Goal: Task Accomplishment & Management: Use online tool/utility

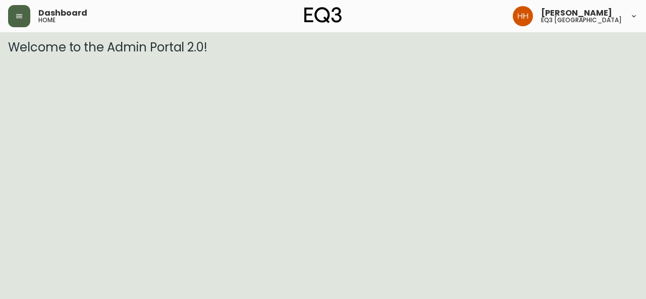
click at [16, 21] on button "button" at bounding box center [19, 16] width 22 height 22
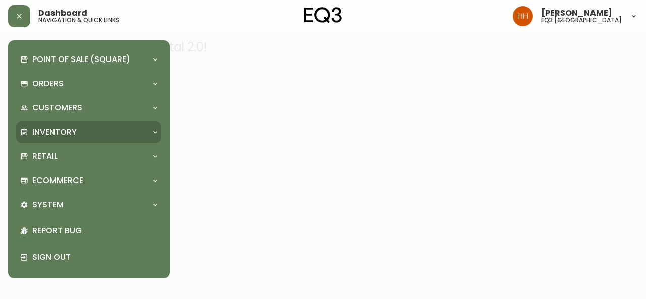
click at [79, 125] on div "Inventory" at bounding box center [88, 132] width 145 height 22
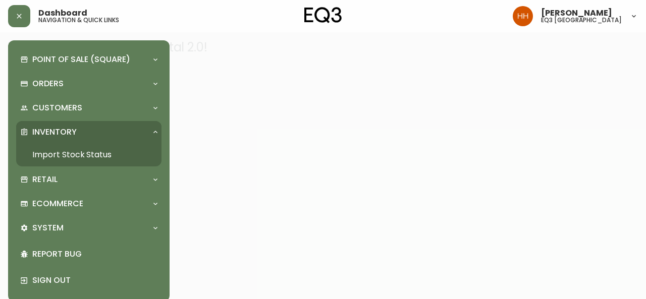
click at [84, 152] on link "Import Stock Status" at bounding box center [88, 154] width 145 height 23
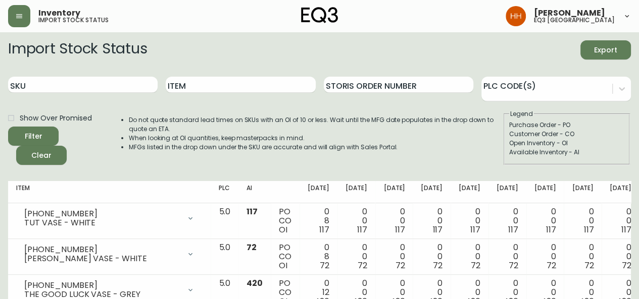
click at [8, 17] on header "Inventory import stock status Hayley Henderson eq3 calgary" at bounding box center [319, 16] width 639 height 32
click at [19, 16] on icon "button" at bounding box center [19, 16] width 6 height 4
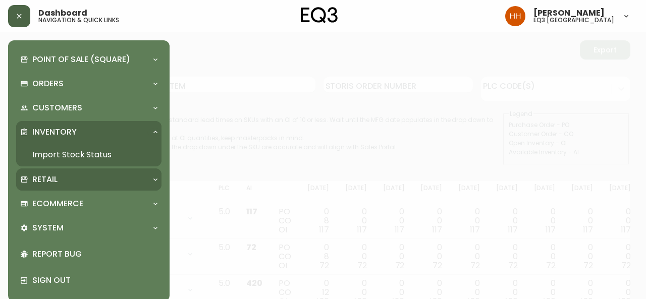
click at [53, 178] on p "Retail" at bounding box center [44, 179] width 25 height 11
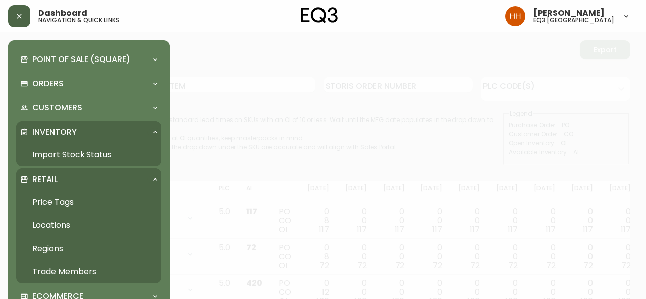
click at [52, 193] on link "Price Tags" at bounding box center [88, 202] width 145 height 23
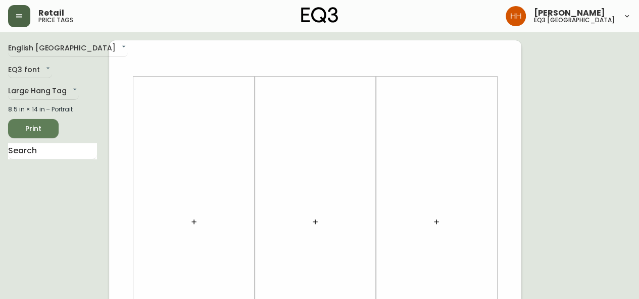
click at [192, 222] on icon "button" at bounding box center [193, 222] width 5 height 5
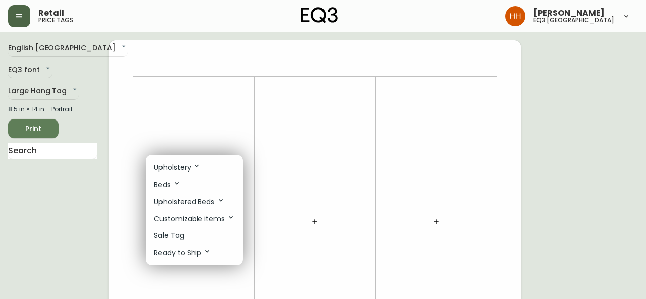
click at [187, 237] on li "Sale Tag" at bounding box center [194, 236] width 97 height 17
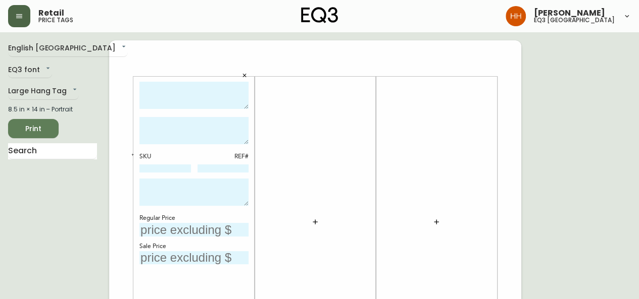
click at [309, 225] on button "button" at bounding box center [315, 222] width 20 height 20
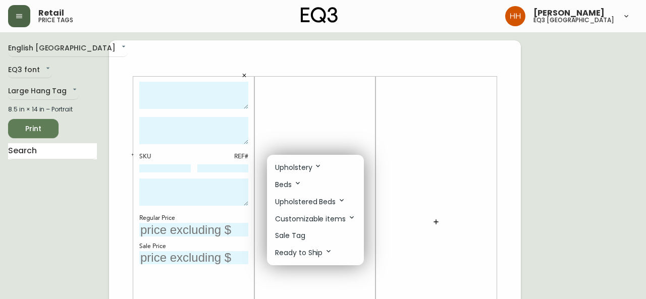
click at [311, 232] on li "Sale Tag" at bounding box center [315, 236] width 97 height 17
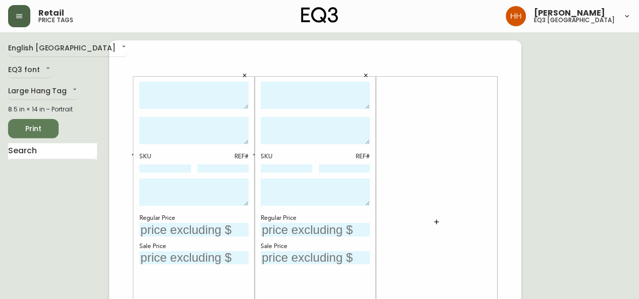
drag, startPoint x: 423, startPoint y: 222, endPoint x: 437, endPoint y: 225, distance: 14.4
click at [424, 223] on div at bounding box center [436, 222] width 109 height 281
click at [442, 224] on button "button" at bounding box center [436, 222] width 20 height 20
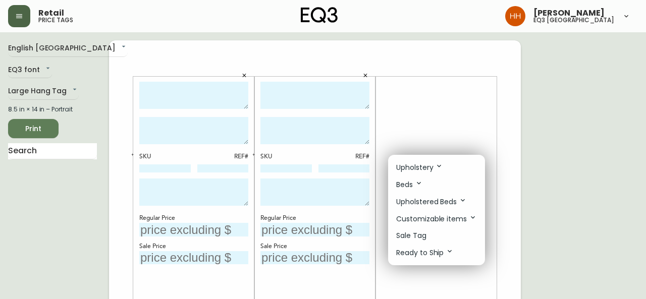
click at [427, 232] on li "Sale Tag" at bounding box center [436, 236] width 97 height 17
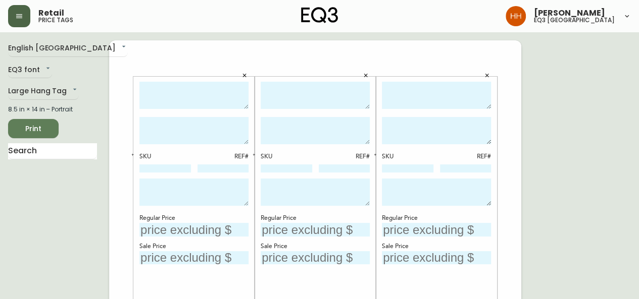
drag, startPoint x: 586, startPoint y: 198, endPoint x: 571, endPoint y: 188, distance: 18.2
click at [202, 92] on textarea at bounding box center [193, 96] width 109 height 28
type textarea "WREN UPHOLSTERED CHAIR"
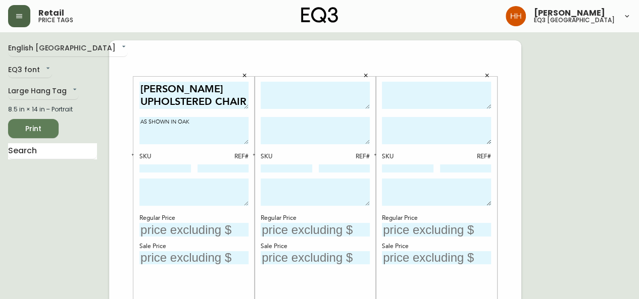
type textarea "AS SHOWN IN OAK"
click at [333, 120] on textarea at bounding box center [315, 130] width 109 height 27
click at [316, 107] on textarea at bounding box center [315, 96] width 109 height 28
click at [289, 83] on textarea at bounding box center [315, 96] width 109 height 28
type textarea "WREN UPHOLSTERED CHAIR"
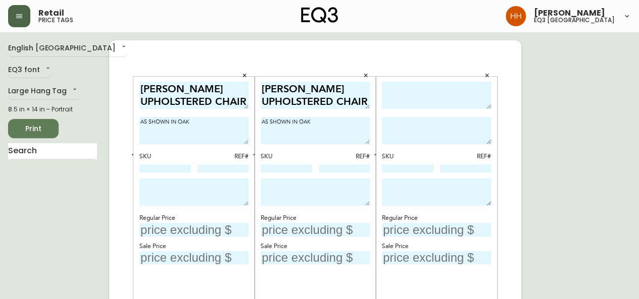
type textarea "AS SHOWN IN OAK"
click at [398, 90] on textarea at bounding box center [436, 96] width 109 height 28
type textarea "WREN UPHOLSTERED CHAIR"
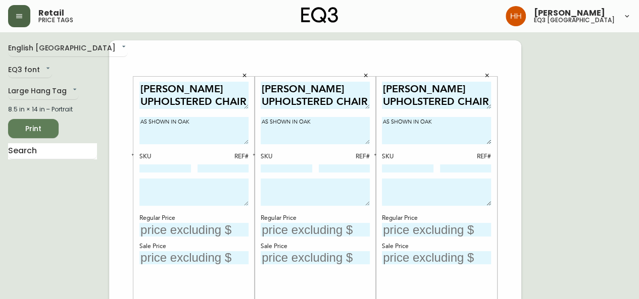
type textarea "AS SHOWN IN OAK"
click at [167, 201] on textarea at bounding box center [193, 192] width 109 height 27
click at [159, 172] on input at bounding box center [165, 169] width 52 height 8
paste input "3020-412-23"
type input "3020-412-23"
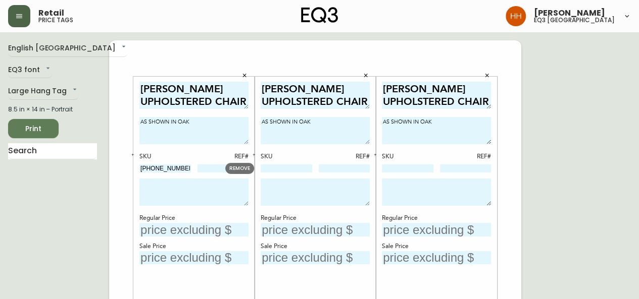
click at [270, 170] on input at bounding box center [287, 169] width 52 height 8
paste input "3020-412-23"
type input "3020-412-23"
click at [414, 168] on input at bounding box center [408, 169] width 52 height 8
paste input "3020-412-23"
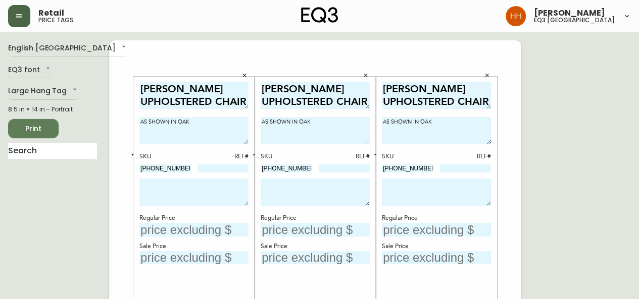
type input "3020-412-23"
click at [486, 82] on button "button" at bounding box center [486, 75] width 15 height 15
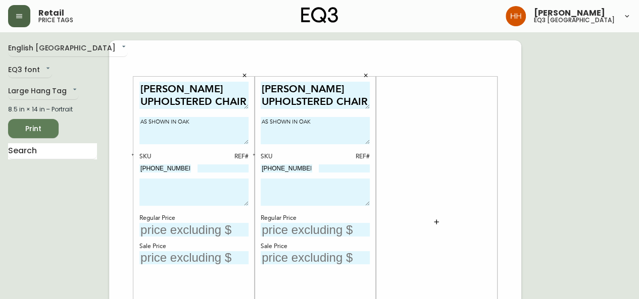
click at [167, 230] on input "text" at bounding box center [193, 230] width 109 height 14
type input "$549"
click at [281, 231] on input "text" at bounding box center [315, 230] width 109 height 14
type input "$549"
click at [172, 186] on textarea at bounding box center [193, 192] width 109 height 27
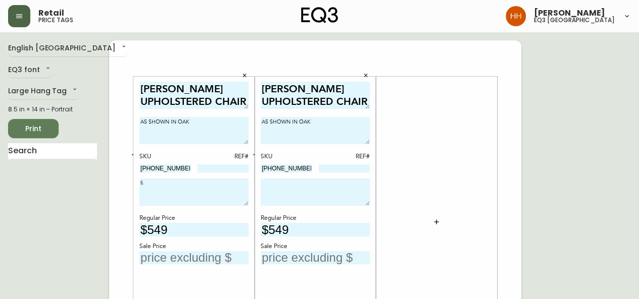
type textarea "f"
drag, startPoint x: 208, startPoint y: 198, endPoint x: 136, endPoint y: 179, distance: 74.7
click at [135, 179] on div "WREN UPHOLSTERED CHAIR AS SHOWN IN OAK SKU REF# 3020-412-23 FINAL SALE PRICE AS…" at bounding box center [193, 222] width 121 height 291
type textarea "FINAL SALE PRICE AS IS RELEASE DATE 08/11/2025"
click at [340, 195] on textarea at bounding box center [315, 192] width 109 height 27
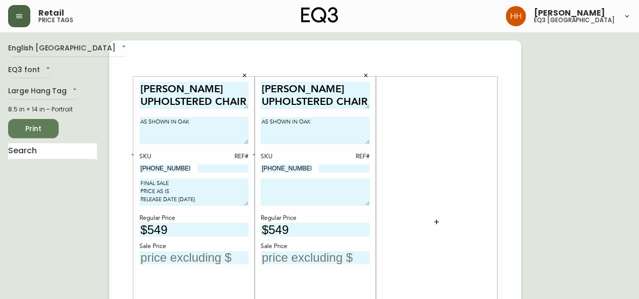
paste textarea "FINAL SALE PRICE AS IS RELEASE DATE 08/11/2025"
type textarea "FINAL SALE PRICE AS IS RELEASE DATE 08/11/2025"
click at [174, 258] on input "text" at bounding box center [193, 258] width 109 height 14
type input "$384"
click at [280, 259] on input "text" at bounding box center [315, 258] width 109 height 14
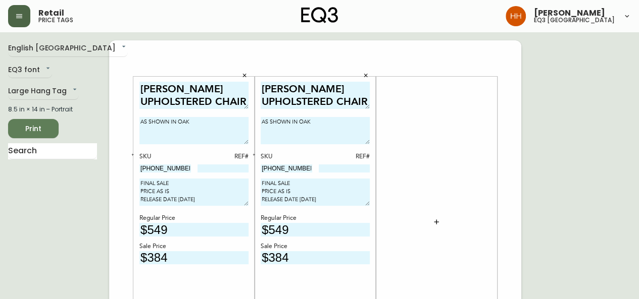
type input "$384"
click at [424, 264] on div at bounding box center [436, 222] width 109 height 281
click at [442, 223] on button "button" at bounding box center [436, 222] width 20 height 20
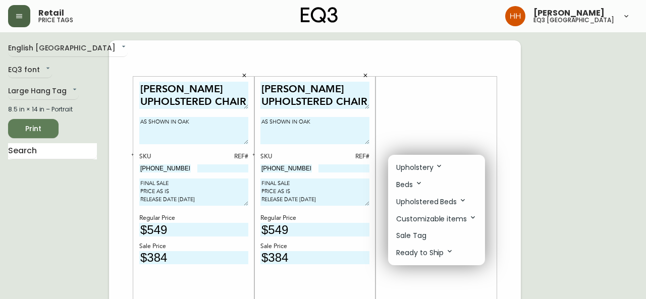
click at [426, 233] on p "Sale Tag" at bounding box center [411, 236] width 30 height 11
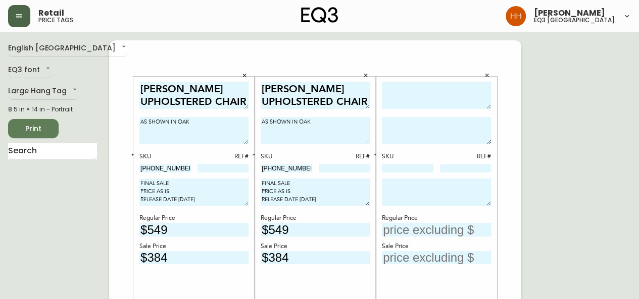
click at [419, 110] on div at bounding box center [436, 97] width 109 height 31
type textarea "h"
type textarea "HATCH DINING TABLE"
type textarea "AS SHOWN IN OAK"
drag, startPoint x: 348, startPoint y: 197, endPoint x: 193, endPoint y: 175, distance: 156.6
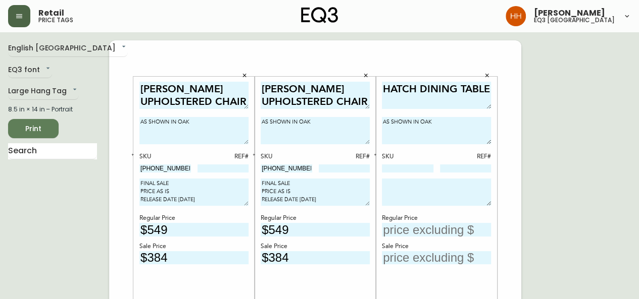
click at [419, 192] on textarea at bounding box center [436, 192] width 109 height 27
paste textarea "FINAL SALE PRICE AS IS RELEASE DATE 08/11/2025"
type textarea "FINAL SALE PRICE AS IS RELEASE DATE 08/11/2025"
click at [415, 234] on input "text" at bounding box center [436, 230] width 109 height 14
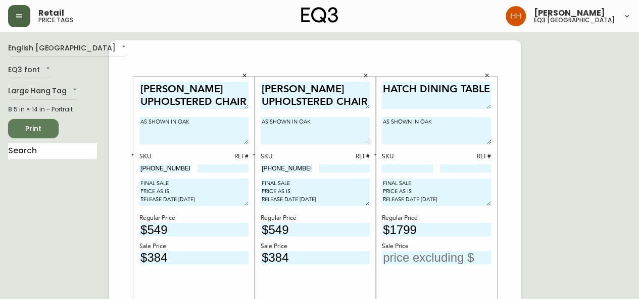
type input "$1799"
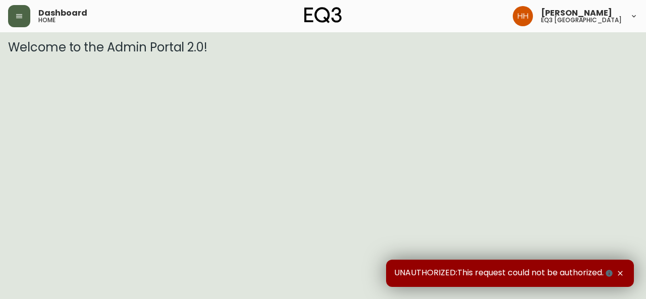
click at [10, 20] on button "button" at bounding box center [19, 16] width 22 height 22
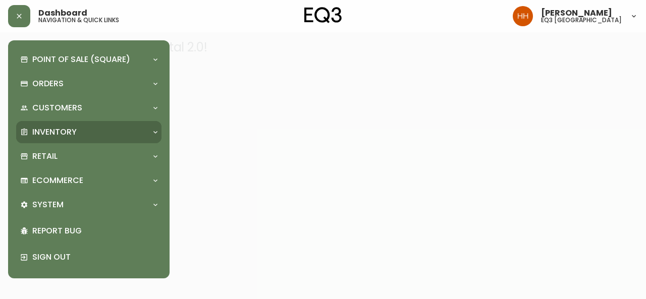
click at [65, 134] on p "Inventory" at bounding box center [54, 132] width 44 height 11
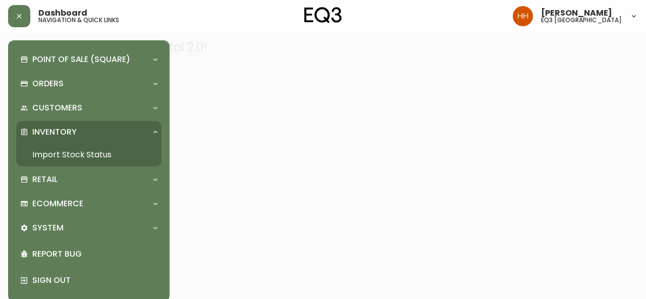
click at [68, 164] on link "Import Stock Status" at bounding box center [88, 154] width 145 height 23
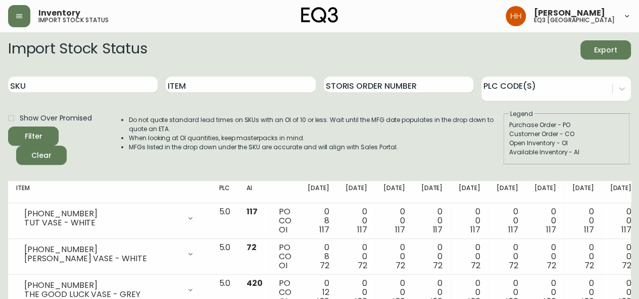
click at [192, 95] on div "Item" at bounding box center [240, 85] width 149 height 33
click at [190, 89] on input "Item" at bounding box center [240, 85] width 149 height 16
type input "[PERSON_NAME]"
click at [8, 127] on button "Filter" at bounding box center [33, 136] width 50 height 19
